Goal: Task Accomplishment & Management: Use online tool/utility

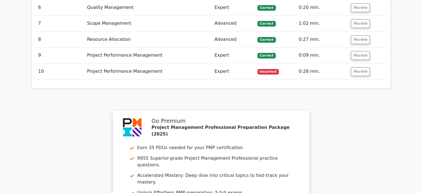
scroll to position [1051, 0]
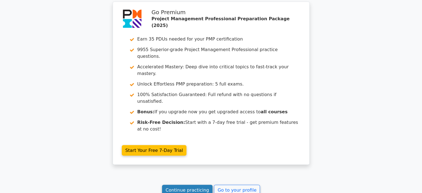
click at [179, 184] on link "Continue practicing" at bounding box center [187, 189] width 51 height 11
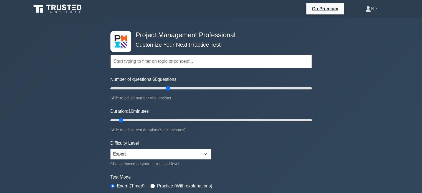
drag, startPoint x: 119, startPoint y: 88, endPoint x: 169, endPoint y: 90, distance: 50.0
type input "60"
click at [169, 90] on input "Number of questions: 60 questions" at bounding box center [210, 88] width 201 height 7
drag, startPoint x: 122, startPoint y: 119, endPoint x: 206, endPoint y: 119, distance: 84.0
type input "60"
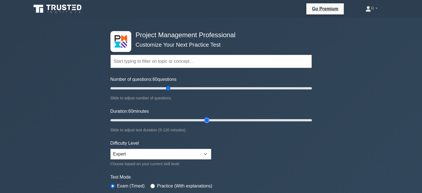
click at [206, 119] on input "Duration: 60 minutes" at bounding box center [210, 120] width 201 height 7
click at [63, 89] on div "Project Management Professional Customize Your Next Practice Test Topics Scope …" at bounding box center [211, 192] width 422 height 349
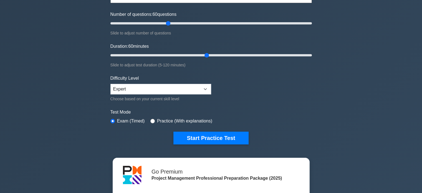
scroll to position [55, 0]
